Goal: Transaction & Acquisition: Purchase product/service

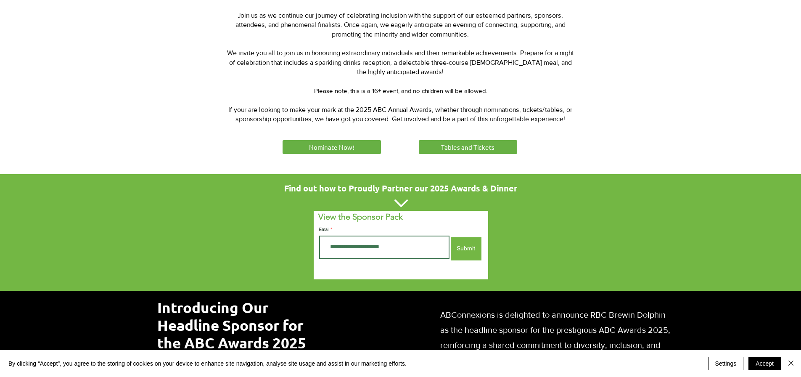
scroll to position [379, 0]
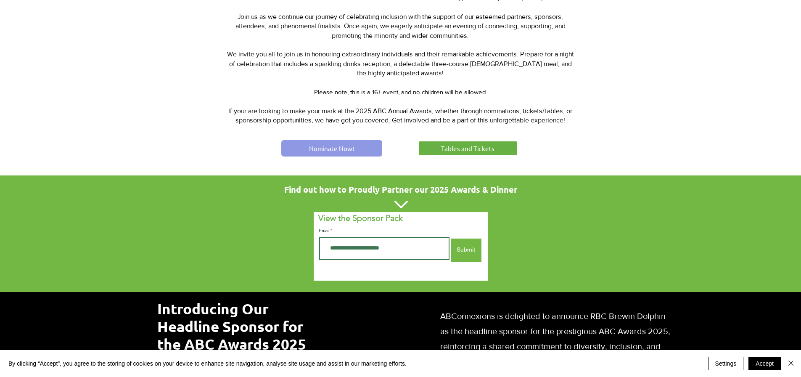
click at [340, 149] on span "Nominate Now!" at bounding box center [331, 148] width 45 height 9
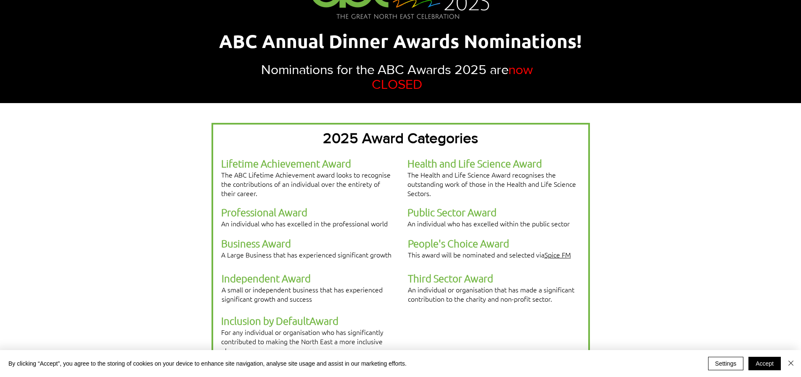
scroll to position [126, 0]
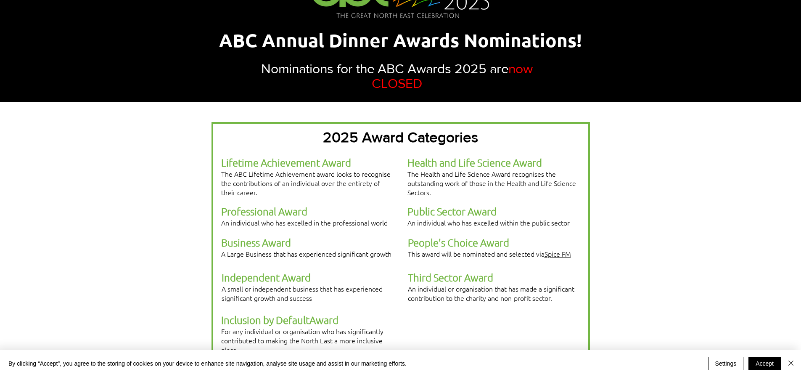
click at [266, 205] on span "Professional Award" at bounding box center [264, 211] width 86 height 13
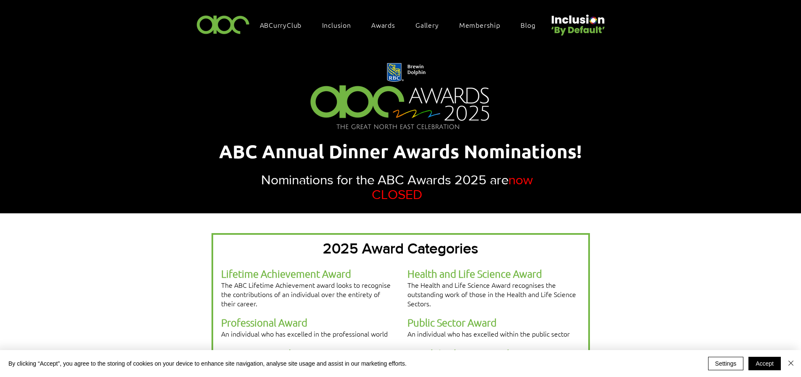
scroll to position [0, 0]
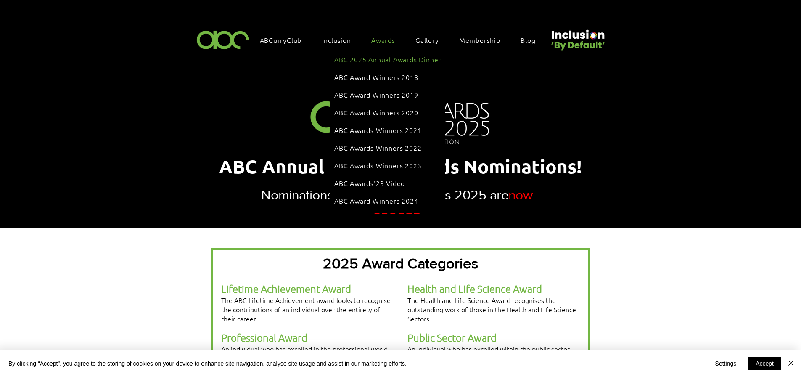
click at [382, 59] on span "ABC 2025 Annual Awards Dinner" at bounding box center [387, 59] width 107 height 9
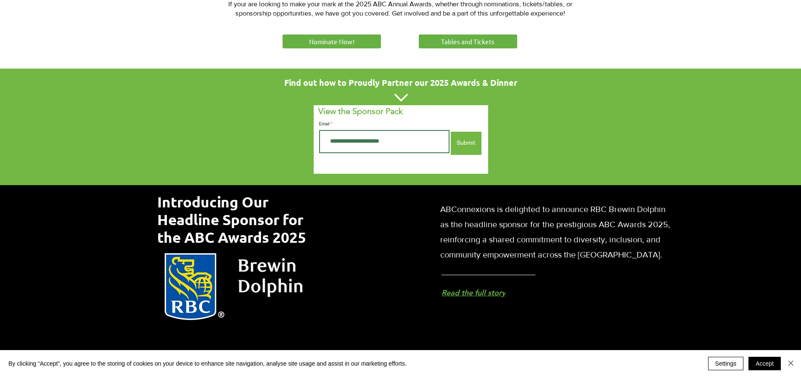
scroll to position [505, 0]
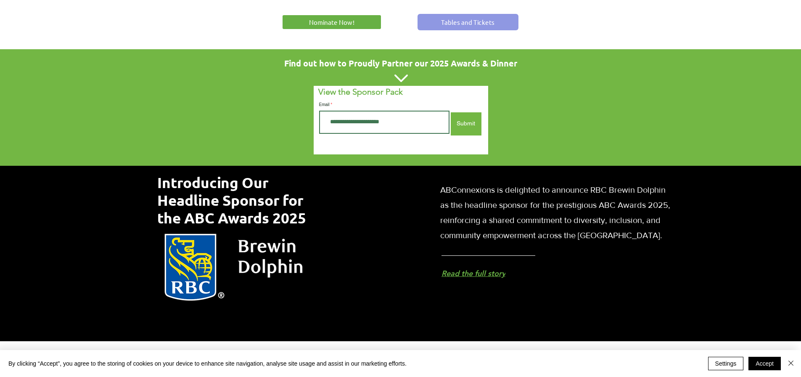
click at [434, 23] on link "Tables and Tickets" at bounding box center [468, 22] width 101 height 16
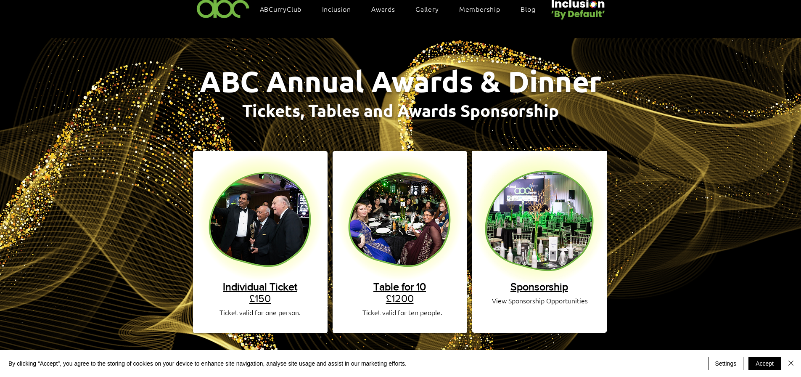
scroll to position [84, 0]
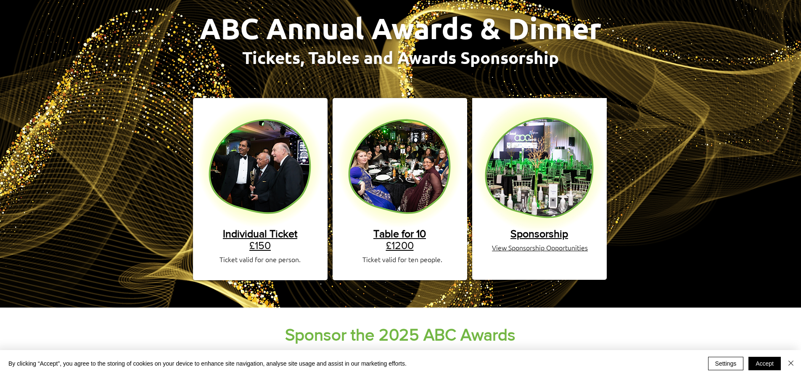
click at [399, 187] on img "main content" at bounding box center [400, 164] width 127 height 127
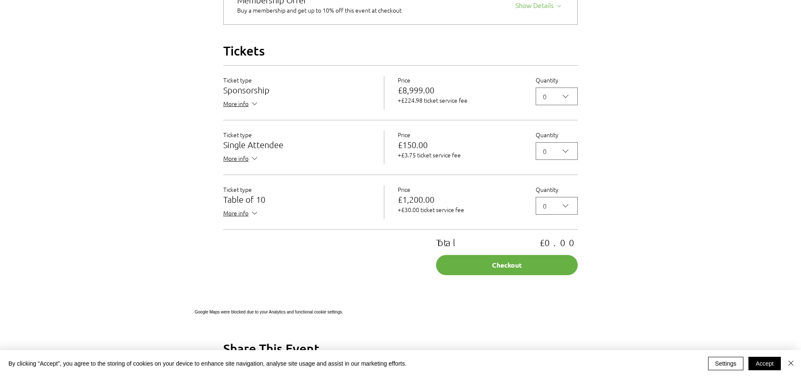
scroll to position [715, 0]
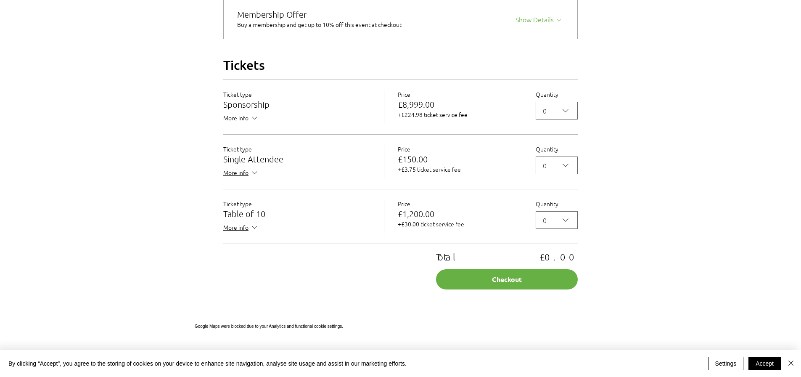
click at [258, 122] on icon "2025 Annual ABC Awards Dinner" at bounding box center [254, 118] width 9 height 9
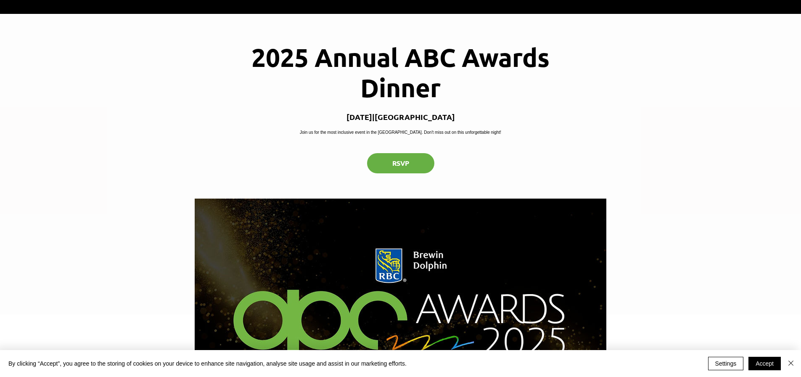
scroll to position [0, 0]
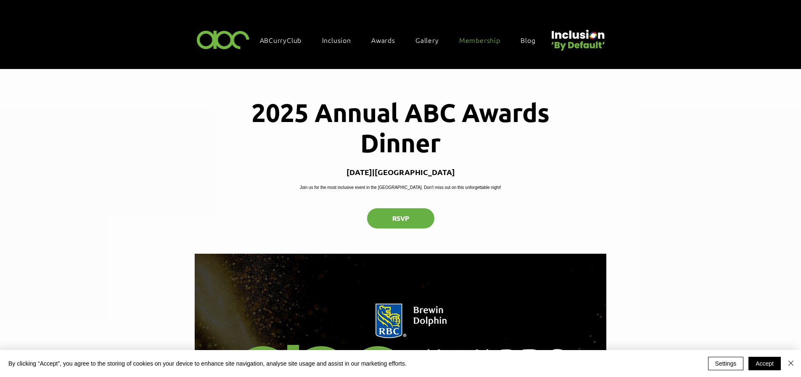
click at [464, 34] on link "Membership" at bounding box center [484, 40] width 58 height 18
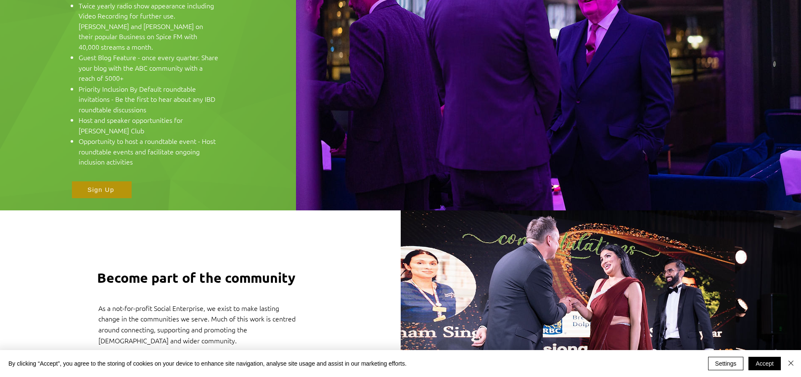
scroll to position [1304, 0]
